Goal: Download file/media

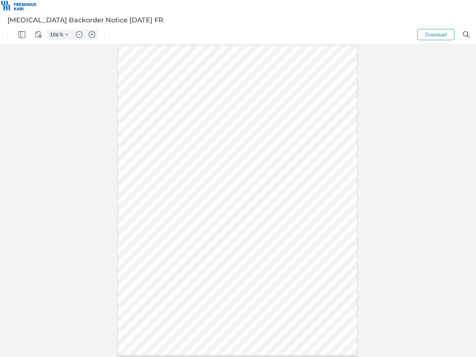
click at [22, 35] on img "Panel" at bounding box center [22, 34] width 7 height 7
click at [38, 35] on img "View Controls" at bounding box center [38, 34] width 7 height 7
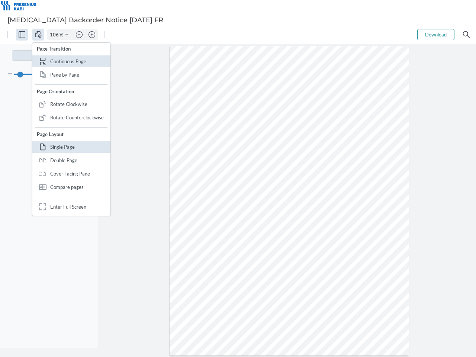
click at [55, 35] on input "106" at bounding box center [54, 34] width 12 height 7
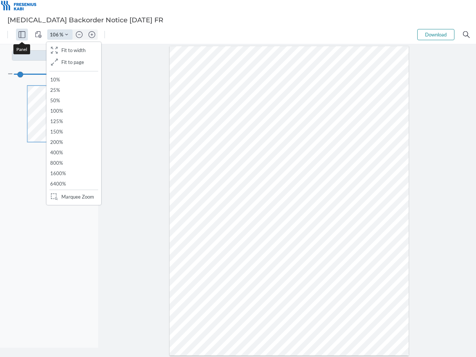
click at [67, 35] on img "Zoom Controls" at bounding box center [66, 34] width 3 height 3
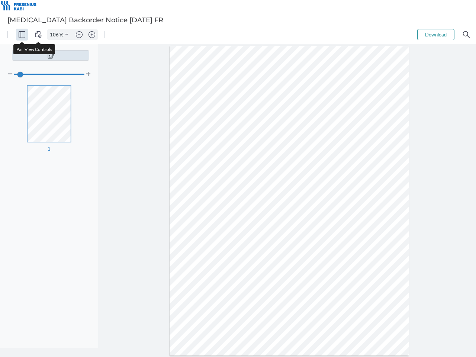
click at [79, 35] on img "Zoom out" at bounding box center [79, 34] width 7 height 7
click at [92, 35] on img "Zoom in" at bounding box center [92, 34] width 7 height 7
type input "106"
click at [436, 35] on button "Download" at bounding box center [435, 34] width 37 height 11
click at [466, 35] on img "Search" at bounding box center [466, 34] width 7 height 7
